Goal: Task Accomplishment & Management: Manage account settings

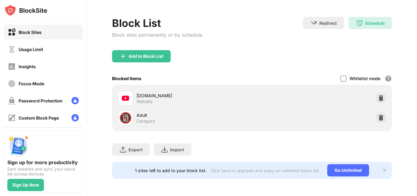
scroll to position [33, 0]
click at [31, 53] on div "Usage Limit" at bounding box center [25, 49] width 35 height 8
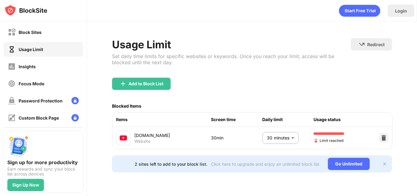
scroll to position [1, 0]
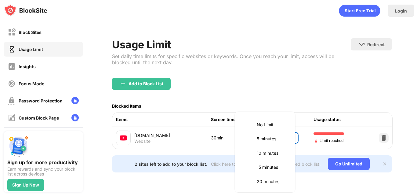
click at [283, 136] on body "Block Sites Usage Limit Insights Focus Mode Password Protection Custom Block Pa…" at bounding box center [208, 98] width 417 height 196
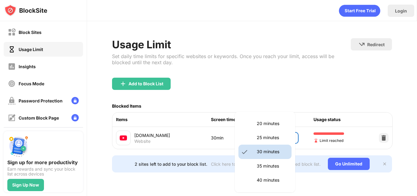
click at [270, 169] on p "35 minutes" at bounding box center [272, 165] width 31 height 7
type input "**"
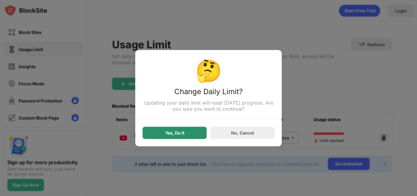
click at [187, 133] on div "Yes, Do It" at bounding box center [175, 132] width 64 height 12
